Goal: Information Seeking & Learning: Understand process/instructions

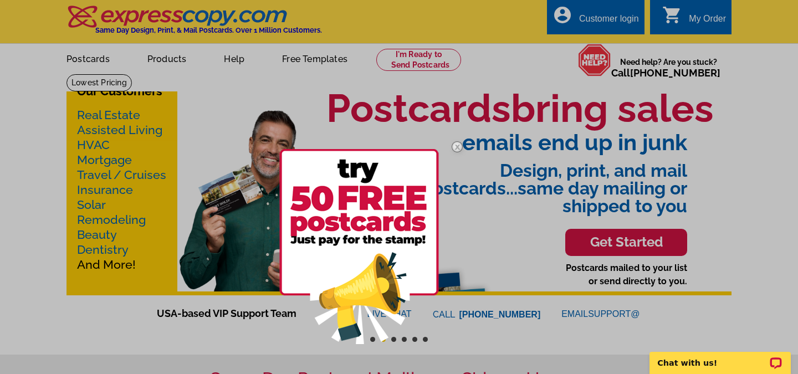
click at [459, 147] on img at bounding box center [457, 147] width 32 height 32
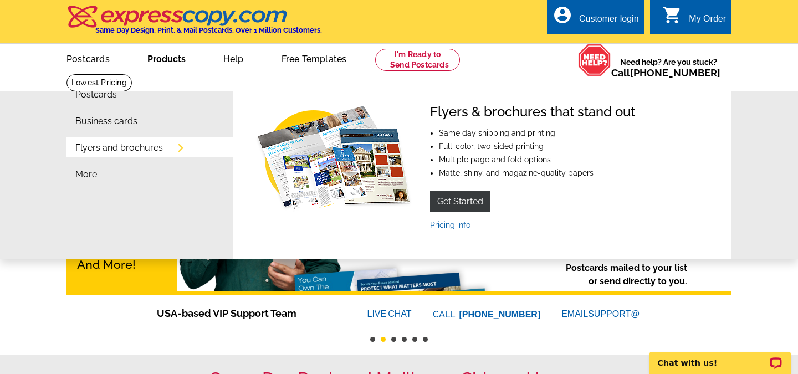
click at [163, 150] on link "Flyers and brochures" at bounding box center [119, 148] width 88 height 9
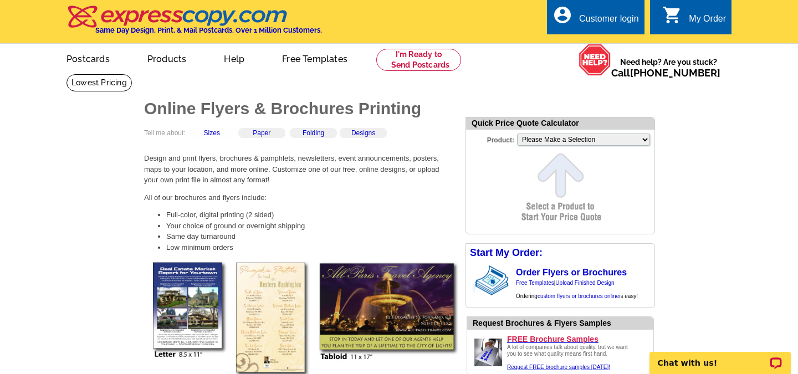
click at [204, 134] on div "Sizes" at bounding box center [211, 133] width 47 height 10
click at [215, 135] on link "Sizes" at bounding box center [212, 133] width 16 height 8
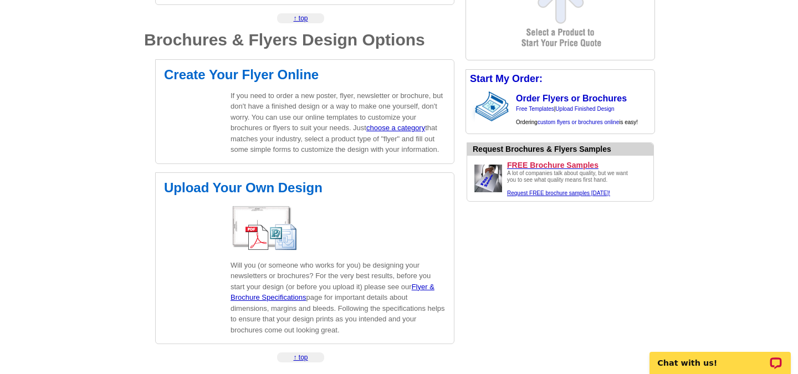
scroll to position [1591, 0]
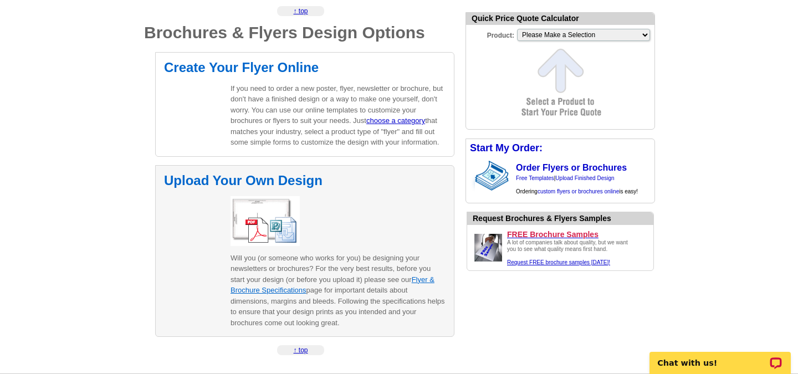
click at [423, 282] on link "Flyer & Brochure Specifications" at bounding box center [333, 284] width 204 height 19
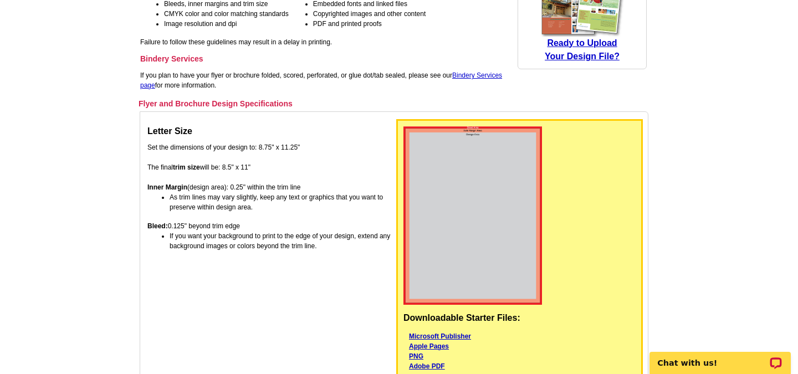
scroll to position [214, 0]
